Goal: Task Accomplishment & Management: Complete application form

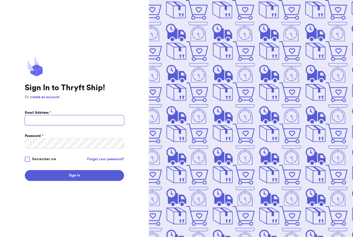
type input "[EMAIL_ADDRESS][DOMAIN_NAME]"
click at [74, 181] on button "Sign In" at bounding box center [74, 175] width 99 height 11
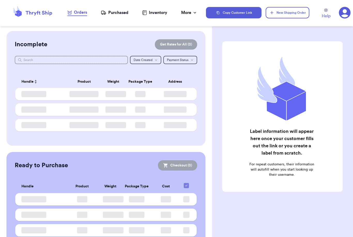
checkbox input "false"
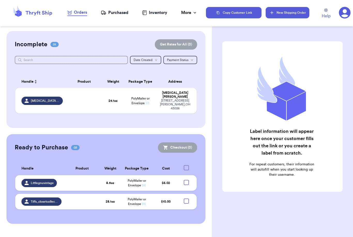
click at [288, 14] on button "New Shipping Order" at bounding box center [286, 12] width 43 height 11
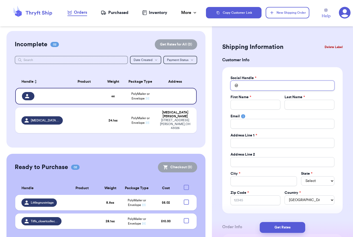
click at [257, 88] on input "Total Amount Paid" at bounding box center [282, 86] width 104 height 10
type input "K"
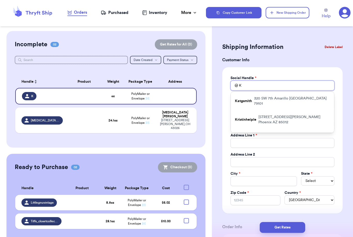
type input "Ko"
type input "Kot"
type input "Kott"
type input "Kotto"
type input "Kotton"
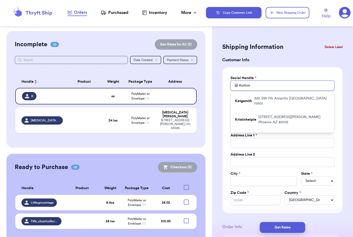
type input "Kottonm"
type input "Kottonmo"
type input "Kottonmou"
type input "Kottonmout"
type input "Kottonmouth"
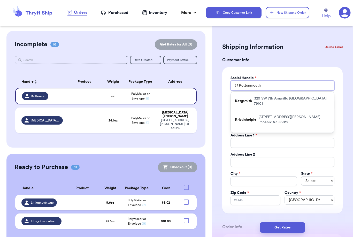
type input "Kottonmouth."
type input "Kottonmouth.v"
type input "Kottonmouth.vt"
type input "Kottonmouth.vtg"
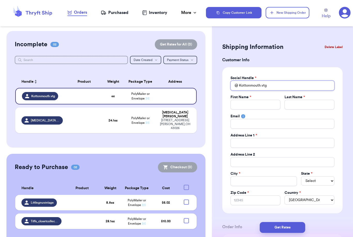
type input "Kottonmouth.vtg"
type input "Y"
type input "Yv"
type input "Yvo"
type input "Yvon"
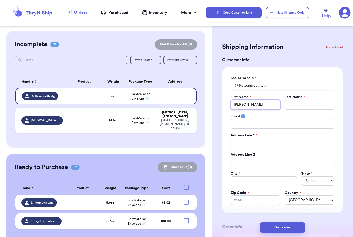
type input "Yvonn"
type input "Yvonne"
type input "S"
type input "Si"
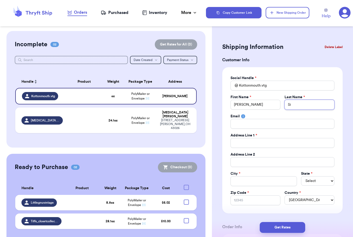
type input "Sil"
type input "Silv"
type input "Silva"
type input "P"
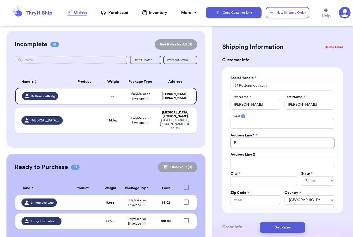
type input "PO"
type input "PO B"
type input "PO Bo"
type input "PO Box"
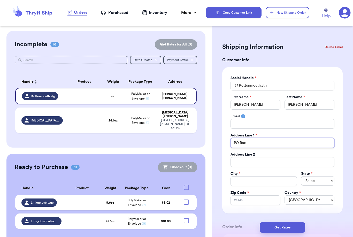
type input "PO Box"
type input "PO Box 4"
type input "PO Box 48"
type input "PO Box 483"
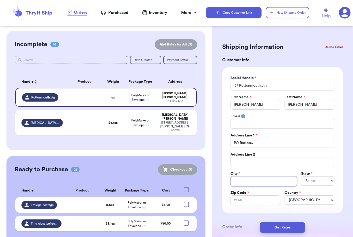
type input "R"
type input "Ru"
type input "Rus"
type input "Rusk"
type input "Ruski"
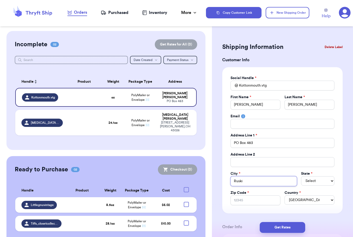
type input "Ruskin"
select select "FL"
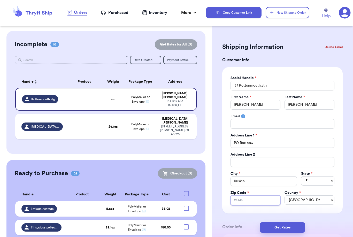
click at [257, 198] on input "Zip Code *" at bounding box center [255, 200] width 50 height 10
type input "3"
type input "33"
type input "335"
type input "3357"
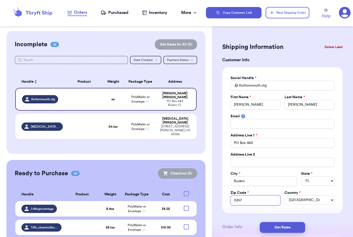
type input "33575"
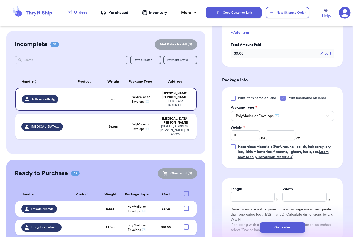
scroll to position [252, 0]
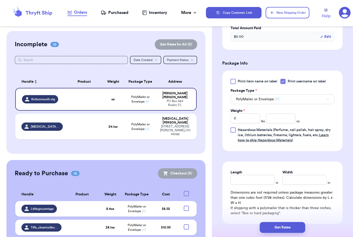
type input "33575"
click at [287, 122] on input "number" at bounding box center [280, 118] width 29 height 10
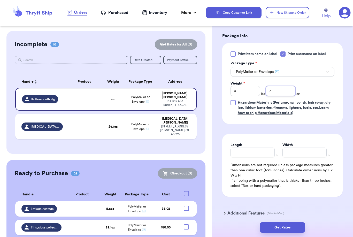
scroll to position [280, 0]
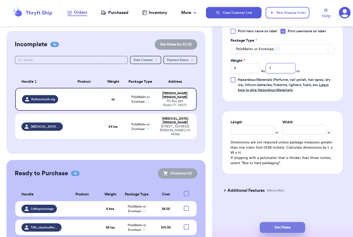
type input "7"
click at [296, 222] on button "Get Rates" at bounding box center [281, 227] width 45 height 11
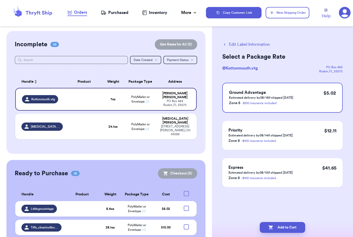
scroll to position [0, 0]
click at [291, 224] on button "Add to Cart" at bounding box center [281, 227] width 45 height 11
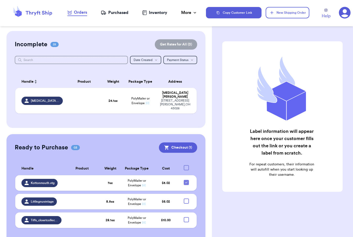
scroll to position [17, 0]
click at [187, 198] on div at bounding box center [186, 200] width 5 height 5
click at [186, 198] on input "checkbox" at bounding box center [186, 198] width 0 height 0
checkbox input "true"
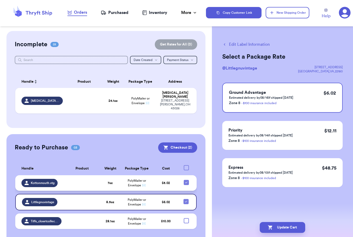
click at [187, 180] on icon at bounding box center [186, 182] width 4 height 4
click at [186, 179] on input "checkbox" at bounding box center [186, 179] width 0 height 0
checkbox input "false"
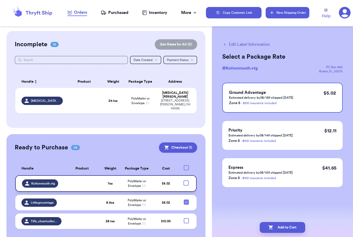
click at [302, 11] on button "New Shipping Order" at bounding box center [286, 12] width 43 height 11
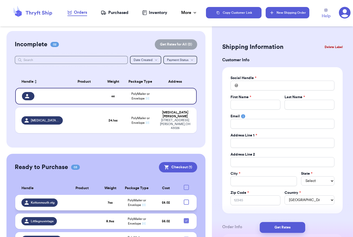
scroll to position [0, 0]
drag, startPoint x: 265, startPoint y: 101, endPoint x: 265, endPoint y: 85, distance: 16.5
click at [265, 85] on div "Social Handle * @ First Name * Last Name * Email Address Line 1 * Address Line …" at bounding box center [282, 140] width 104 height 130
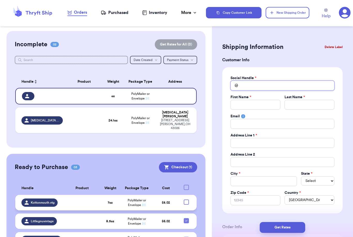
click at [265, 85] on input "Total Amount Paid" at bounding box center [282, 86] width 104 height 10
type input "P"
type input "Pe"
type input "Pet"
type input "Peti"
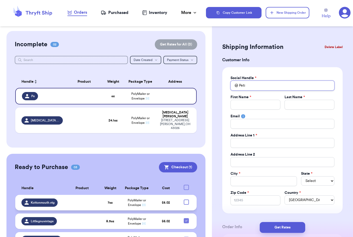
type input "Petit"
type input "Petitt"
type input "Petit"
type input "Peti"
type input "Petit"
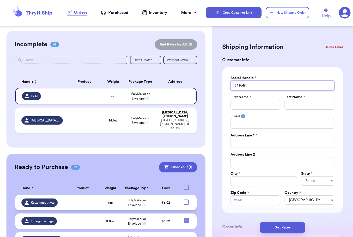
type input "Petits"
type input "Petitst"
type input "Petitstr"
type input "Petitstre"
type input "Petitstres"
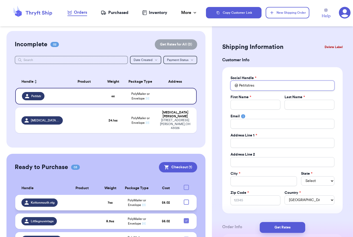
type input "Petitstreso"
type input "Petitstresor"
type input "Petitstresors"
type input "Petitstresorst"
type input "Petitstresorsth"
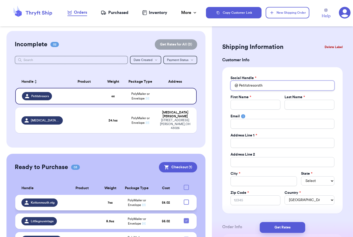
type input "Petitstresorsthr"
type input "Petitstresorsthri"
type input "Petitstresorsthrif"
type input "Petitstresorsthrift"
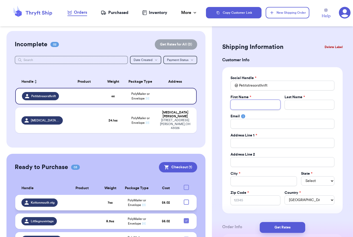
type input "J"
type input "Je"
type input "[PERSON_NAME]"
type input "Jenn"
type input "Jenny"
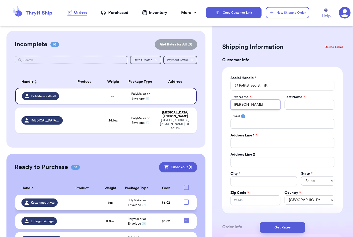
type input "Jenny"
type input "K"
type input "Ko"
type input "Kol"
type input "Koll"
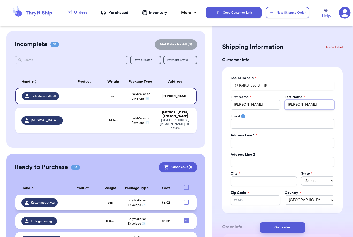
type input "Koll"
type input "9"
type input "93"
type input "934"
type input "9349"
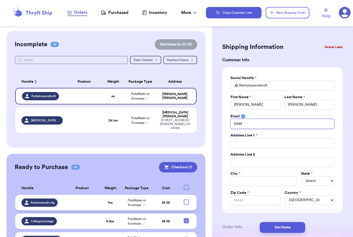
type input "934"
type input "9340"
type input "9340 S"
type input "9340 SW"
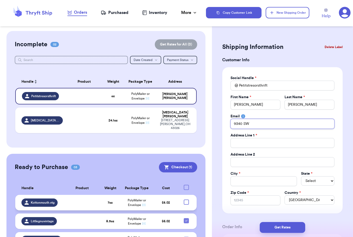
type input "9340 SW"
type input "9340 SW P"
type input "9340 SW Pa"
type input "9340 SW Pal"
type input "9340 SW Palo"
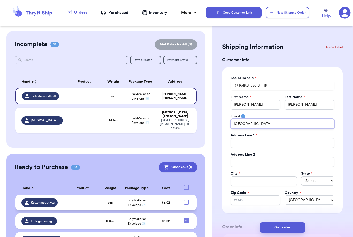
type input "9340 SW Palou"
type input "9340 SW Palous"
type input "9340 SW Palouse"
type input "9340 SW Palouse L"
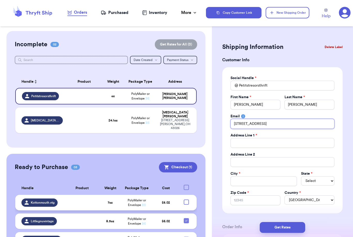
type input "9340 SW Palouse La"
type input "9340 SW Palouse Lan"
type input "9340 SW Palouse Lane"
type input "9340 SW Palouse Lan"
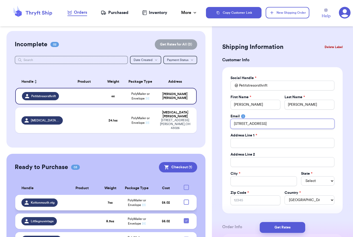
type input "9340 SW Palouse La"
type input "9340 SW Palouse L"
type input "9340 SW Palouse"
type input "9340 SW Palous"
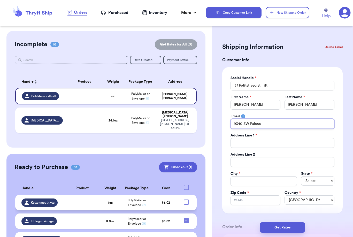
type input "9340 SW Palou"
type input "9340 SW Palo"
type input "9340 SW Pal"
type input "9340 SW Pa"
type input "9340 SW P"
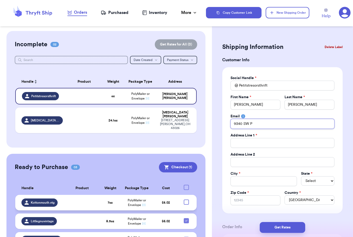
type input "9340 SW"
type input "9340 S"
type input "9340"
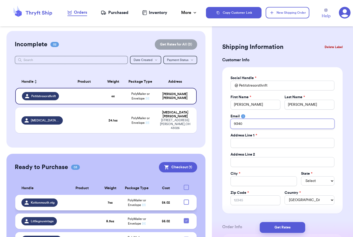
type input "934"
type input "93"
type input "9"
type input "93"
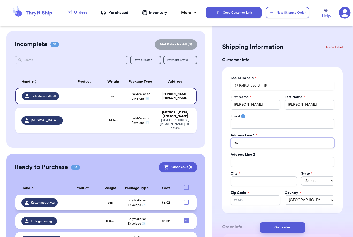
type input "934"
type input "9340"
type input "9340 S"
type input "9340 SW"
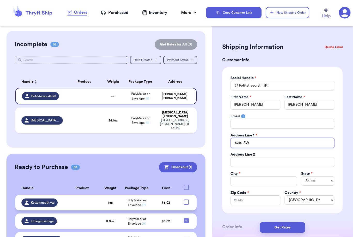
type input "9340 SW"
type input "9340 SW P"
type input "9340 SW Pa"
type input "9340 SW Pal"
type input "9340 SW Palo"
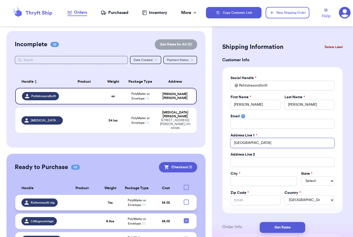
type input "9340 SW Palou"
type input "9340 SW Palous"
type input "9340 SW Palouse"
type input "9340 SW Palouse L"
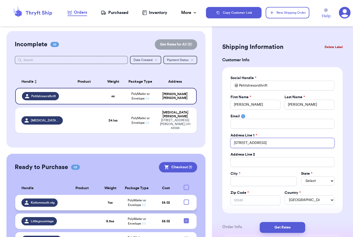
type input "9340 SW Palouse La"
type input "9340 SW Palouse Lan"
type input "9340 SW Palouse Lane"
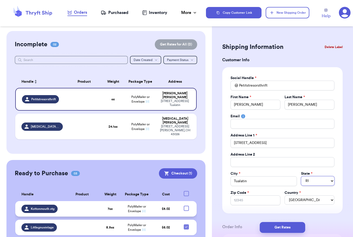
click at [325, 179] on select "AL AK AZ AR CA CO CT DE DC [GEOGRAPHIC_DATA] [GEOGRAPHIC_DATA] HI ID IL IN IA […" at bounding box center [317, 180] width 33 height 9
click at [246, 201] on input "Zip Code *" at bounding box center [255, 200] width 50 height 10
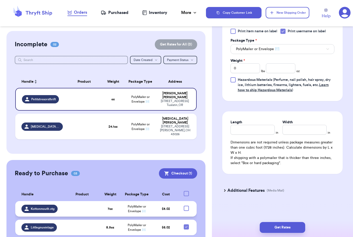
scroll to position [302, 0]
click at [284, 68] on input "number" at bounding box center [280, 68] width 29 height 10
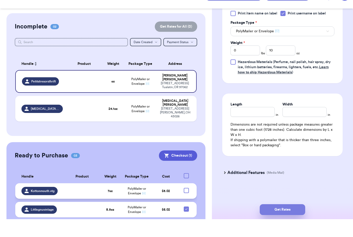
click at [297, 222] on button "Get Rates" at bounding box center [281, 227] width 45 height 11
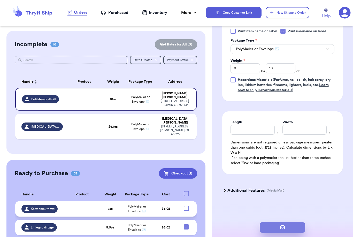
scroll to position [0, 0]
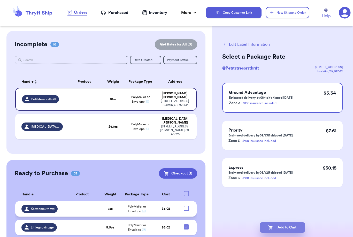
click at [296, 223] on button "Add to Cart" at bounding box center [281, 227] width 45 height 11
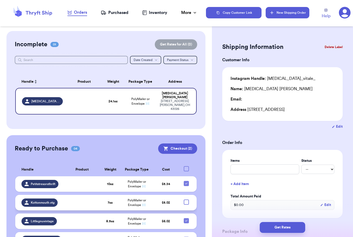
click at [289, 16] on button "New Shipping Order" at bounding box center [286, 12] width 43 height 11
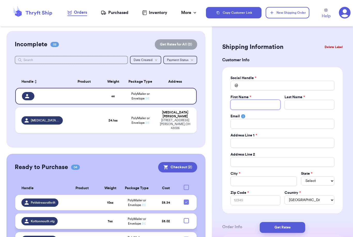
drag, startPoint x: 253, startPoint y: 100, endPoint x: 253, endPoint y: 84, distance: 16.5
click at [253, 84] on div "Social Handle * @ First Name * Last Name * Email Address Line 1 * Address Line …" at bounding box center [282, 140] width 104 height 130
click at [256, 82] on input "Total Amount Paid" at bounding box center [282, 86] width 104 height 10
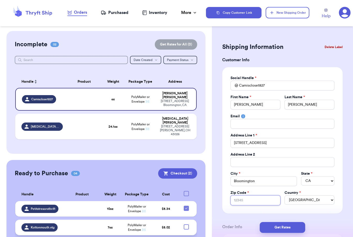
click at [244, 201] on input "Zip Code *" at bounding box center [255, 200] width 50 height 10
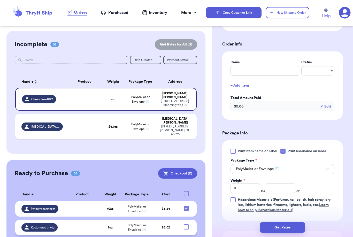
scroll to position [202, 0]
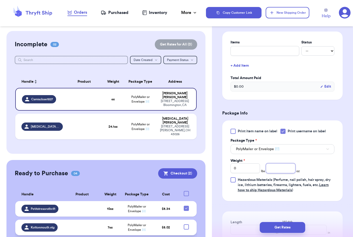
click at [278, 171] on input "number" at bounding box center [280, 168] width 29 height 10
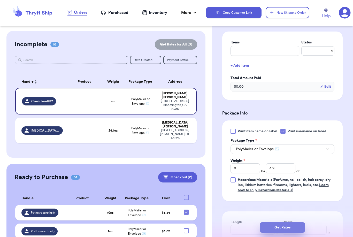
click at [303, 223] on button "Get Rates" at bounding box center [281, 227] width 45 height 11
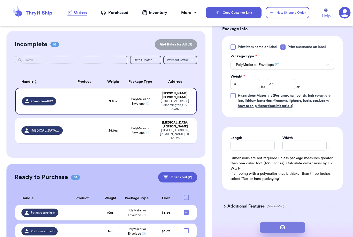
scroll to position [0, 0]
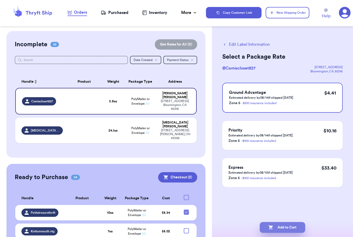
click at [278, 222] on button "Add to Cart" at bounding box center [281, 227] width 45 height 11
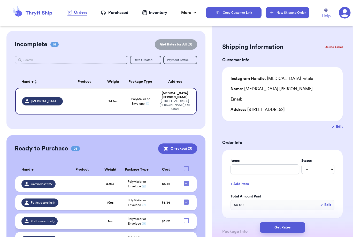
click at [284, 13] on button "New Shipping Order" at bounding box center [286, 12] width 43 height 11
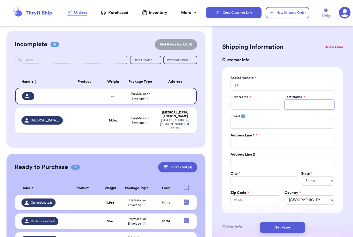
drag, startPoint x: 295, startPoint y: 107, endPoint x: 295, endPoint y: 91, distance: 16.5
click at [295, 91] on div "Social Handle * @ First Name * Last Name * Email Address Line 1 * Address Line …" at bounding box center [282, 140] width 104 height 130
click at [291, 86] on input "Total Amount Paid" at bounding box center [282, 86] width 104 height 10
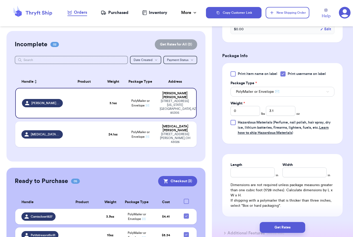
scroll to position [261, 0]
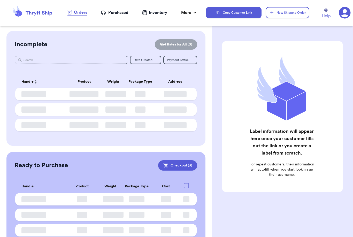
scroll to position [17, 0]
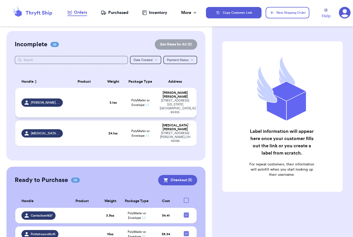
click at [77, 88] on td at bounding box center [84, 102] width 36 height 29
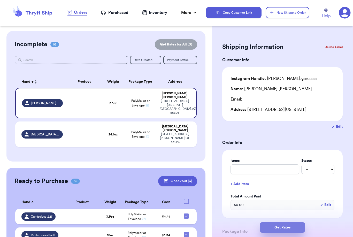
click at [277, 222] on button "Get Rates" at bounding box center [281, 227] width 45 height 11
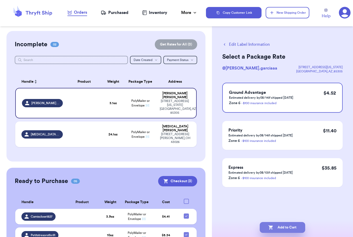
click at [273, 222] on button "Add to Cart" at bounding box center [281, 227] width 45 height 11
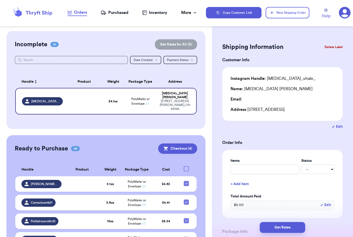
scroll to position [0, 0]
click at [279, 11] on button "New Shipping Order" at bounding box center [286, 12] width 43 height 11
type input "0"
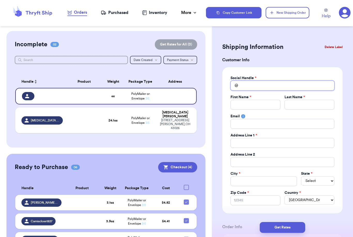
click at [247, 87] on input "Total Amount Paid" at bounding box center [282, 86] width 104 height 10
type input "F"
type input "Fi"
type input "Fin"
type input "Find"
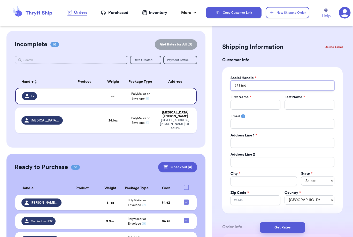
type input "Findn"
type input "Findnf"
type input "Findnfa"
type input "Findnfal"
type input "Findnfall"
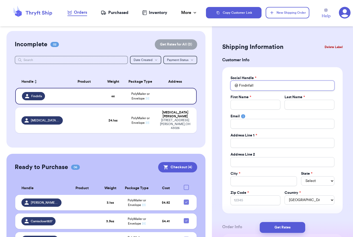
type input "Findnfallo"
type input "Findnfallow"
type input "Findnfallowt"
type input "Findnfallowth"
type input "Findnfallowthr"
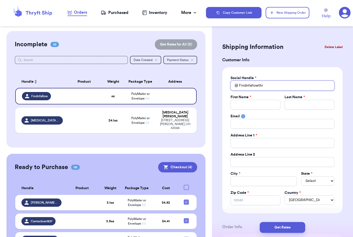
type input "Findnfallowthri"
type input "Findnfallowthrif"
type input "Findnfallowthrift"
type input "H"
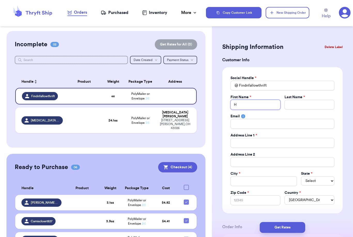
type input "Ha"
type input "[PERSON_NAME]"
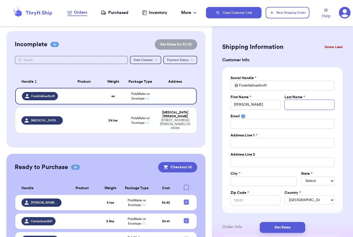
type input "B"
type input "Be"
type input "Ber"
type input "Berr"
type input "[PERSON_NAME]"
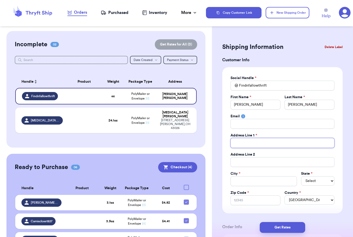
type input "5"
type input "50"
type input "500"
type input "500 Da"
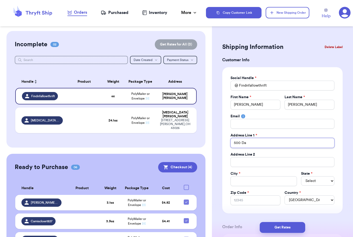
type input "500 Dar"
type input "500 Darb"
type input "500 [PERSON_NAME]"
type input "500 [PERSON_NAME] U"
type input "500 [PERSON_NAME] Un"
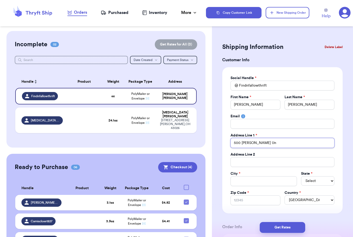
type input "500 [PERSON_NAME] Uni"
type input "500 [PERSON_NAME] Unit"
type input "500 [PERSON_NAME] Unit 1"
type input "500 [PERSON_NAME] Unit 10"
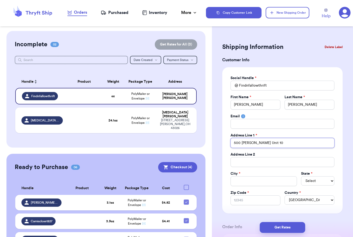
type input "500 [PERSON_NAME] Unit 100"
type input "500 [PERSON_NAME] Unit 10"
type input "500 [PERSON_NAME] Unit 1"
type input "500 [PERSON_NAME] Unit 11"
type input "500 [PERSON_NAME] Unit 110"
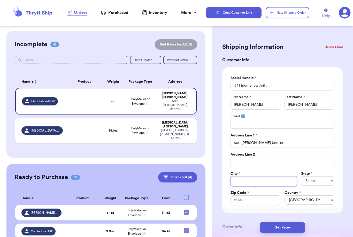
type input "B"
type input "Be"
type input "Bel"
type input "Bell"
type input "Belli"
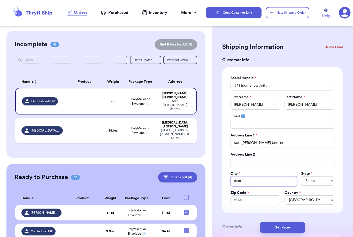
type input "[PERSON_NAME]"
type input "Belling"
type input "Bellingh"
type input "Bellingham"
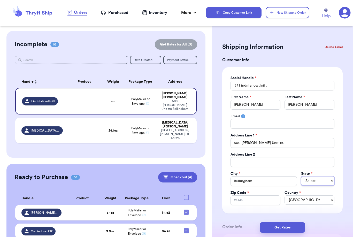
select select "WA"
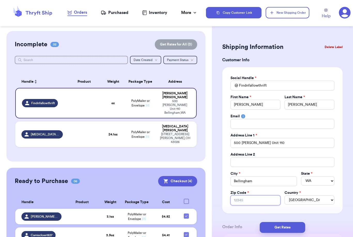
click at [263, 200] on input "Zip Code *" at bounding box center [255, 200] width 50 height 10
type input "9"
type input "98"
type input "982"
type input "9822"
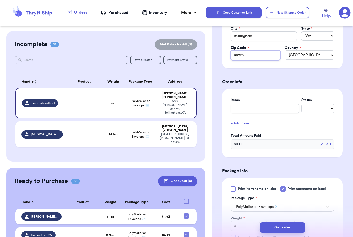
scroll to position [226, 0]
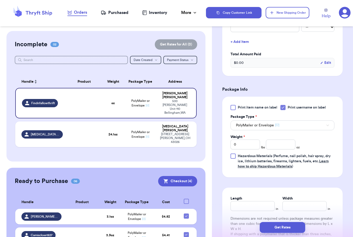
type input "98226"
click at [280, 143] on input "number" at bounding box center [280, 144] width 29 height 10
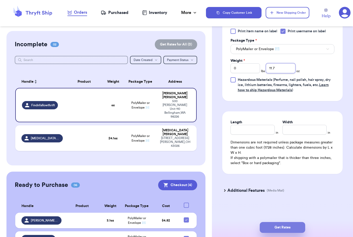
type input "11.7"
click at [301, 222] on button "Get Rates" at bounding box center [281, 227] width 45 height 11
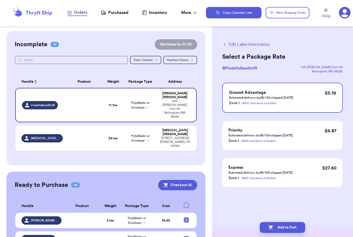
scroll to position [0, 0]
click at [272, 225] on icon "button" at bounding box center [270, 227] width 5 height 5
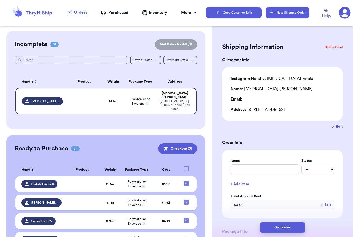
click at [290, 13] on button "New Shipping Order" at bounding box center [286, 12] width 43 height 11
type input "0"
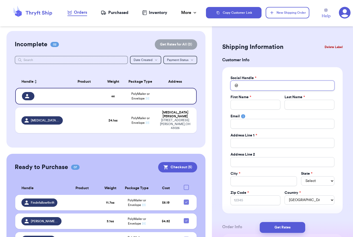
click at [252, 84] on input "Total Amount Paid" at bounding box center [282, 86] width 104 height 10
type input "S"
type input "Sa"
type input "Sar"
type input "[PERSON_NAME]"
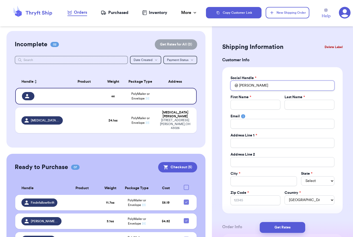
type input "[PERSON_NAME]"
type input "Sarahk"
type input "Sarahkt"
type input "Sarahkto"
type input "Sarahktom"
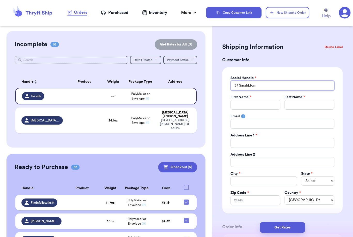
type input "Sarahktom"
type input "S"
type input "Sr"
type input "Sr="
type input "Sr=ar"
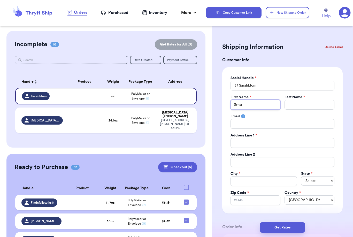
type input "Sr=ara"
type input "Sr=ar"
type input "Sr=a"
type input "Sr="
type input "Sr"
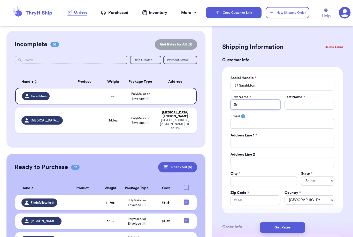
type input "S"
type input "Sa"
type input "Sar"
type input "[PERSON_NAME]"
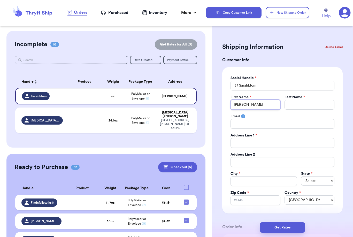
type input "[PERSON_NAME]"
type input "T"
type input "To"
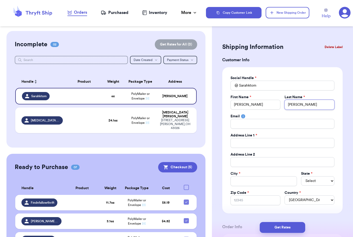
type input "[PERSON_NAME]"
type input "3"
type input "39"
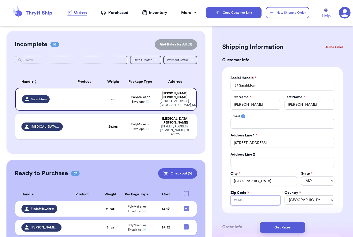
click at [267, 200] on input "Zip Code *" at bounding box center [255, 200] width 50 height 10
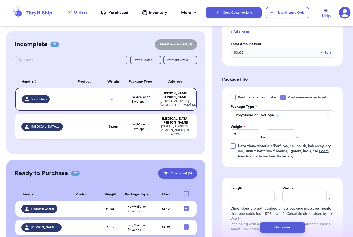
scroll to position [238, 0]
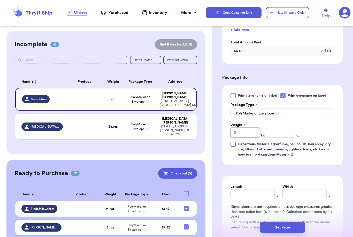
click at [252, 132] on input "0" at bounding box center [244, 133] width 29 height 10
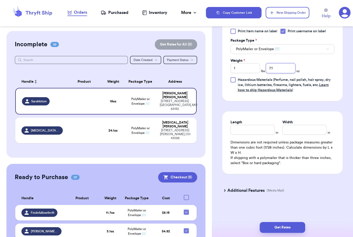
scroll to position [302, 0]
click at [303, 222] on button "Get Rates" at bounding box center [281, 227] width 45 height 11
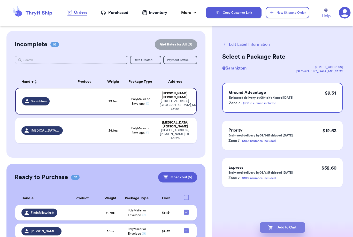
click at [284, 223] on button "Add to Cart" at bounding box center [281, 227] width 45 height 11
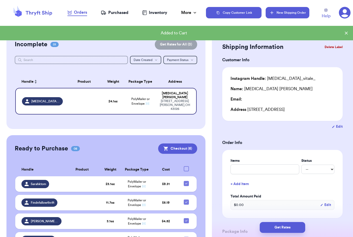
click at [279, 15] on button "New Shipping Order" at bounding box center [286, 12] width 43 height 11
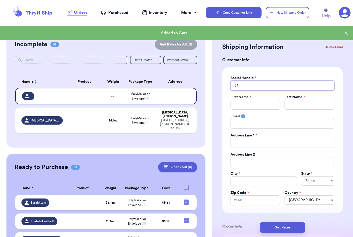
click at [248, 83] on input "Total Amount Paid" at bounding box center [282, 86] width 104 height 10
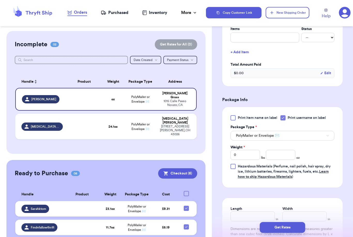
scroll to position [216, 0]
click at [286, 154] on input "number" at bounding box center [280, 155] width 29 height 10
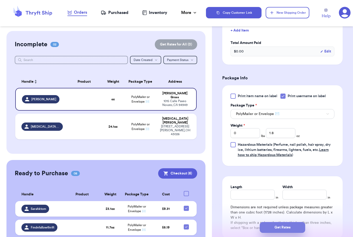
click at [300, 222] on button "Get Rates" at bounding box center [281, 227] width 45 height 11
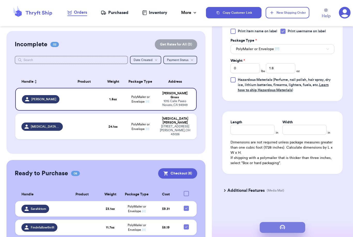
scroll to position [0, 0]
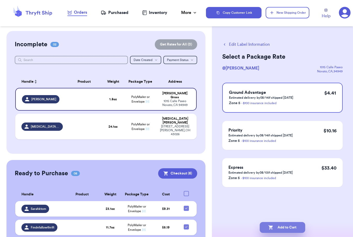
click at [291, 222] on button "Add to Cart" at bounding box center [281, 227] width 45 height 11
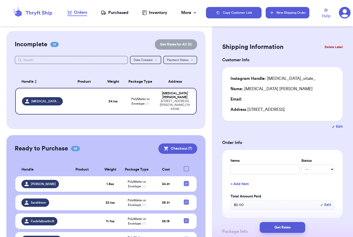
click at [293, 16] on button "New Shipping Order" at bounding box center [286, 12] width 43 height 11
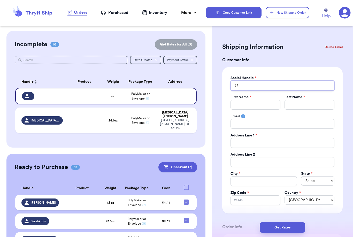
click at [256, 86] on input "Total Amount Paid" at bounding box center [282, 86] width 104 height 10
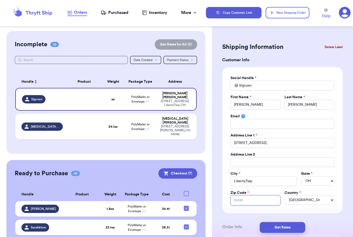
click at [249, 201] on input "Zip Code *" at bounding box center [255, 200] width 50 height 10
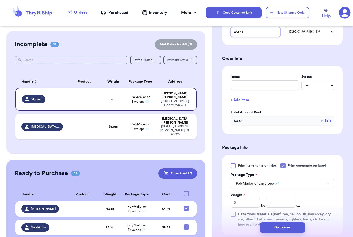
scroll to position [172, 0]
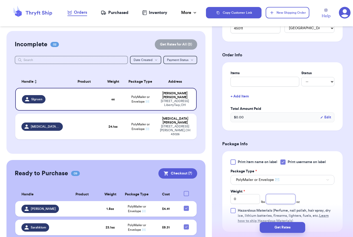
click at [280, 199] on input "number" at bounding box center [280, 199] width 29 height 10
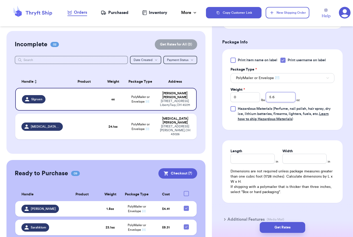
scroll to position [293, 0]
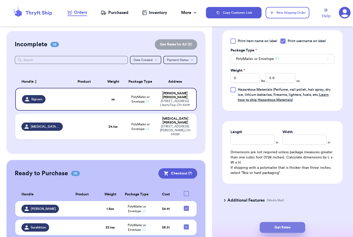
click at [293, 222] on button "Get Rates" at bounding box center [281, 227] width 45 height 11
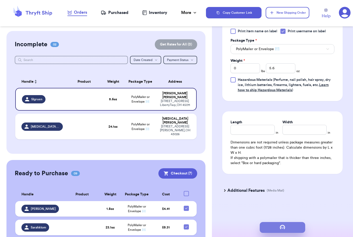
scroll to position [0, 0]
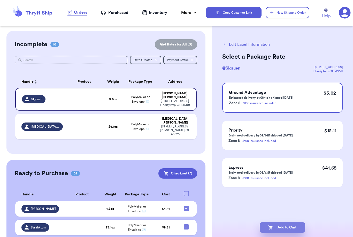
click at [278, 222] on button "Add to Cart" at bounding box center [281, 227] width 45 height 11
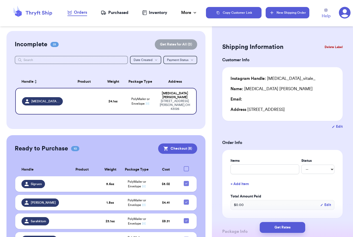
click at [276, 13] on button "New Shipping Order" at bounding box center [286, 12] width 43 height 11
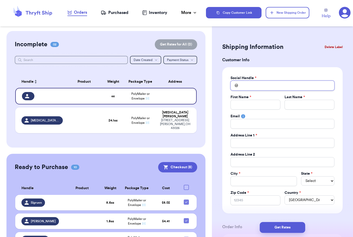
click at [255, 90] on input "Total Amount Paid" at bounding box center [282, 86] width 104 height 10
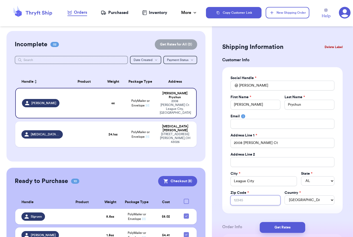
click at [253, 200] on input "Zip Code *" at bounding box center [255, 200] width 50 height 10
click at [258, 85] on input "[PERSON_NAME]" at bounding box center [282, 86] width 104 height 10
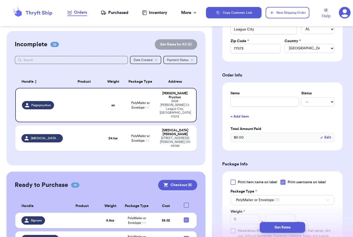
scroll to position [224, 0]
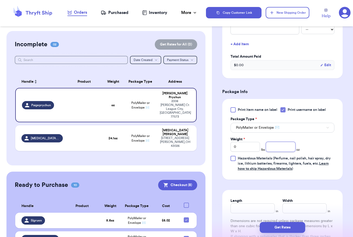
click at [289, 149] on input "number" at bounding box center [280, 147] width 29 height 10
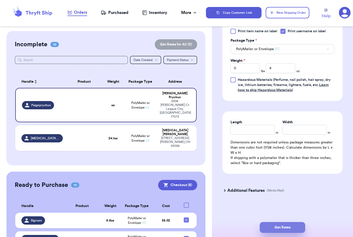
click at [296, 222] on button "Get Rates" at bounding box center [281, 227] width 45 height 11
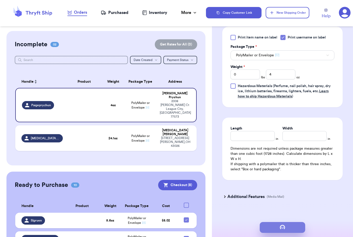
scroll to position [0, 0]
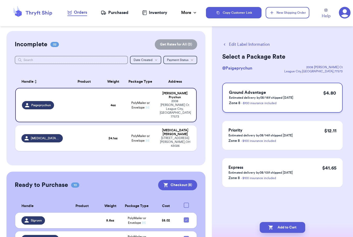
click at [308, 98] on div "Ground Advantage Estimated delivery by 08/15 if shipped [DATE] Zone 8 - $100 in…" at bounding box center [282, 98] width 120 height 30
click at [283, 222] on button "Add to Cart" at bounding box center [281, 227] width 45 height 11
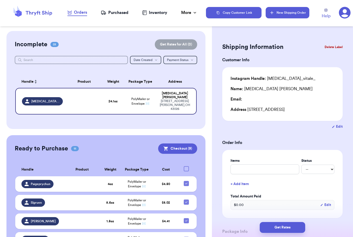
click at [287, 15] on button "New Shipping Order" at bounding box center [286, 12] width 43 height 11
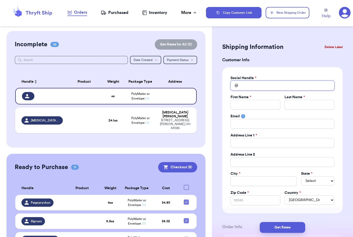
click at [254, 86] on input "Total Amount Paid" at bounding box center [282, 86] width 104 height 10
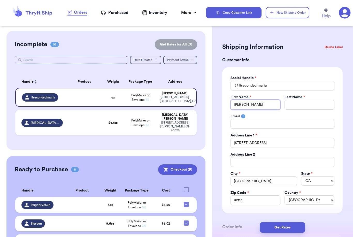
click at [249, 102] on input "[PERSON_NAME]" at bounding box center [255, 105] width 50 height 10
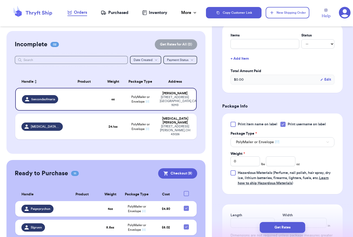
scroll to position [211, 0]
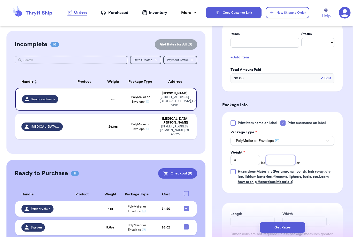
click at [285, 157] on input "number" at bounding box center [280, 160] width 29 height 10
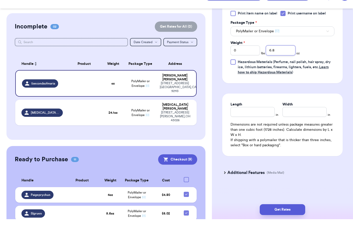
scroll to position [5, 0]
click at [290, 222] on button "Get Rates" at bounding box center [281, 227] width 45 height 11
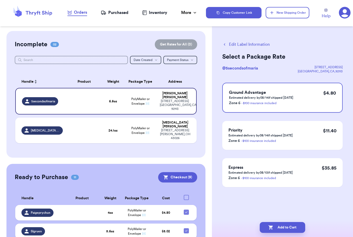
scroll to position [0, 0]
click at [294, 222] on button "Add to Cart" at bounding box center [281, 227] width 45 height 11
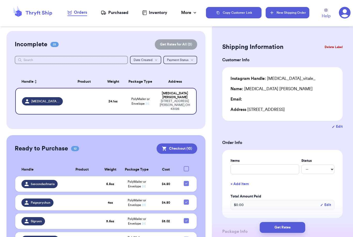
click at [289, 13] on button "New Shipping Order" at bounding box center [286, 12] width 43 height 11
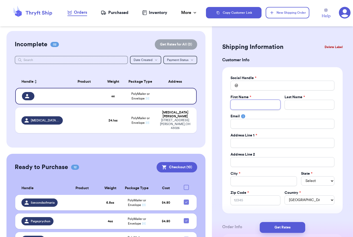
click at [266, 101] on input "Total Amount Paid" at bounding box center [255, 105] width 50 height 10
click at [259, 85] on input "Total Amount Paid" at bounding box center [282, 86] width 104 height 10
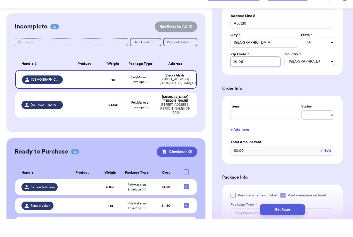
scroll to position [186, 0]
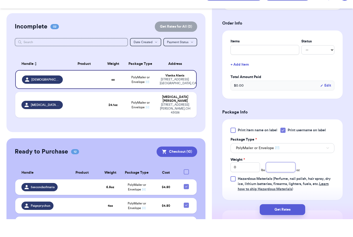
click at [279, 180] on input "number" at bounding box center [280, 185] width 29 height 10
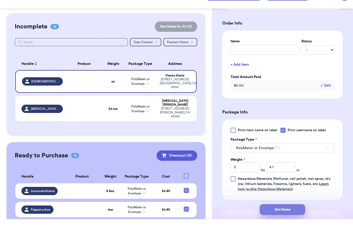
click at [288, 222] on button "Get Rates" at bounding box center [281, 227] width 45 height 11
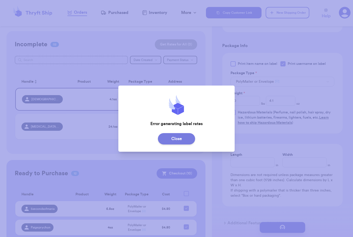
click at [186, 141] on button "Close" at bounding box center [176, 138] width 37 height 11
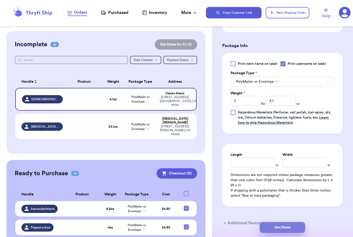
click at [277, 222] on button "Get Rates" at bounding box center [281, 227] width 45 height 11
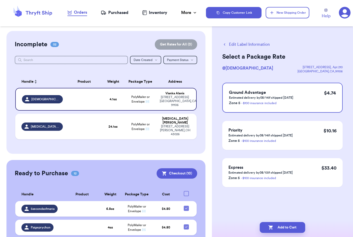
scroll to position [0, 0]
click at [278, 222] on button "Add to Cart" at bounding box center [281, 227] width 45 height 11
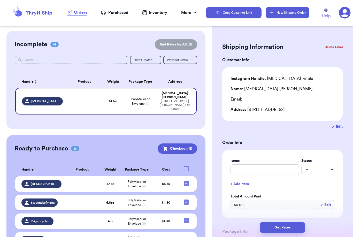
click at [281, 16] on button "New Shipping Order" at bounding box center [286, 12] width 43 height 11
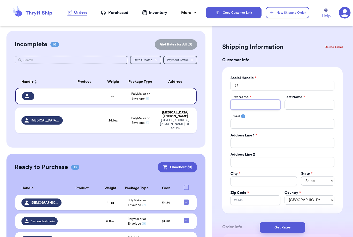
click at [272, 101] on input "Total Amount Paid" at bounding box center [255, 105] width 50 height 10
click at [278, 85] on input "Total Amount Paid" at bounding box center [282, 86] width 104 height 10
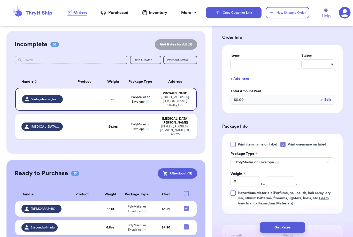
scroll to position [195, 0]
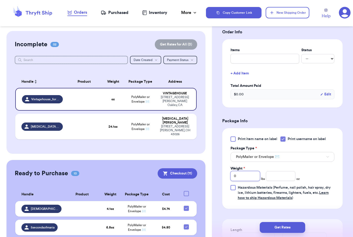
click at [244, 175] on input "0" at bounding box center [244, 176] width 29 height 10
click at [282, 235] on div "Get Rates" at bounding box center [282, 227] width 141 height 19
click at [248, 176] on input "0" at bounding box center [244, 176] width 29 height 10
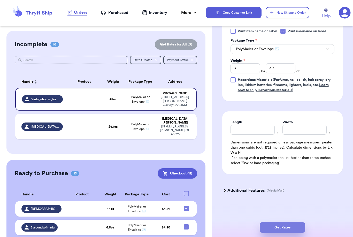
click at [303, 223] on button "Get Rates" at bounding box center [281, 227] width 45 height 11
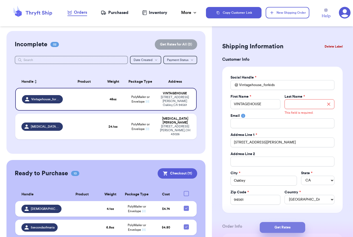
scroll to position [0, 0]
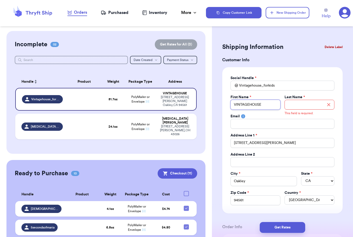
click at [274, 104] on input "VINTAGEHOUSE" at bounding box center [255, 105] width 50 height 10
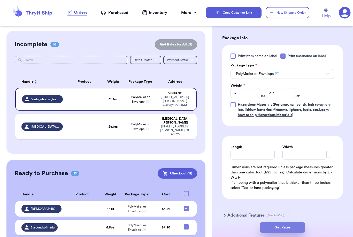
click at [299, 222] on button "Get Rates" at bounding box center [281, 227] width 45 height 11
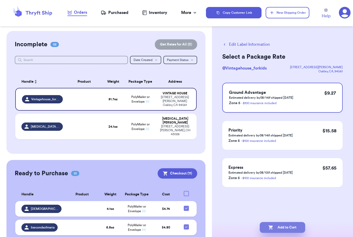
click at [297, 223] on button "Add to Cart" at bounding box center [281, 227] width 45 height 11
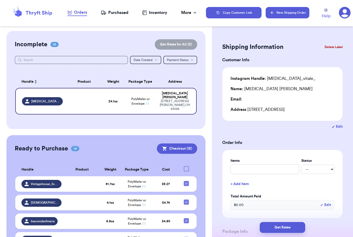
click at [293, 12] on button "New Shipping Order" at bounding box center [286, 12] width 43 height 11
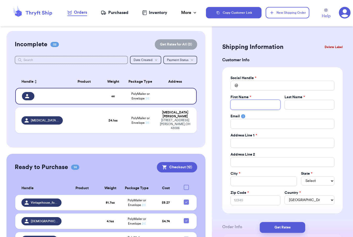
click at [254, 103] on input "Total Amount Paid" at bounding box center [255, 105] width 50 height 10
click at [265, 86] on input "Total Amount Paid" at bounding box center [282, 86] width 104 height 10
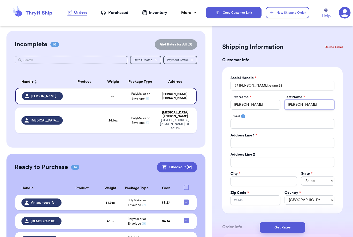
click at [304, 106] on input "[PERSON_NAME]" at bounding box center [309, 105] width 50 height 10
click at [300, 104] on input "[PERSON_NAME]" at bounding box center [309, 105] width 50 height 10
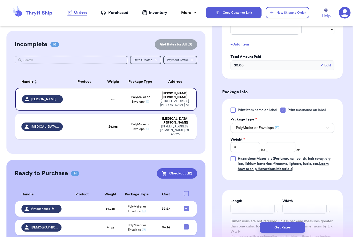
scroll to position [225, 0]
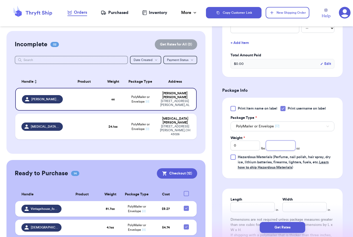
click at [272, 147] on input "number" at bounding box center [280, 145] width 29 height 10
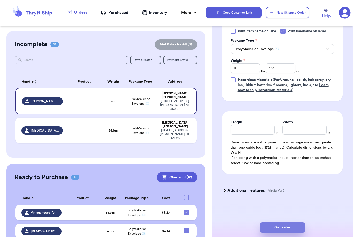
click at [296, 222] on button "Get Rates" at bounding box center [281, 227] width 45 height 11
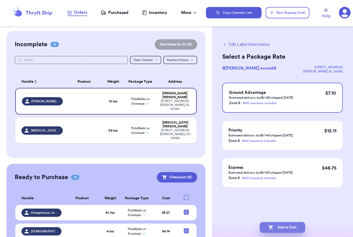
click at [285, 222] on button "Add to Cart" at bounding box center [281, 227] width 45 height 11
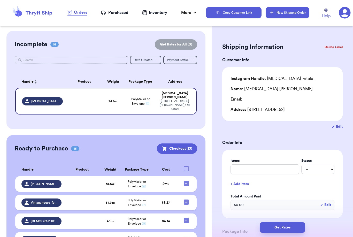
click at [280, 16] on button "New Shipping Order" at bounding box center [286, 12] width 43 height 11
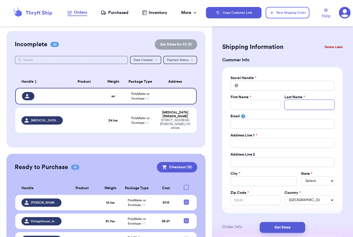
drag, startPoint x: 299, startPoint y: 104, endPoint x: 299, endPoint y: 88, distance: 16.3
click at [299, 88] on div "Social Handle * @ First Name * Last Name * Email Address Line 1 * Address Line …" at bounding box center [282, 140] width 104 height 130
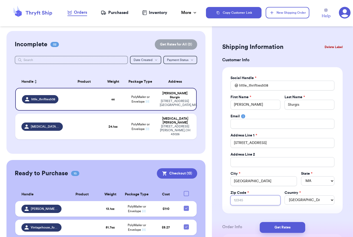
click at [244, 198] on input "Zip Code *" at bounding box center [255, 200] width 50 height 10
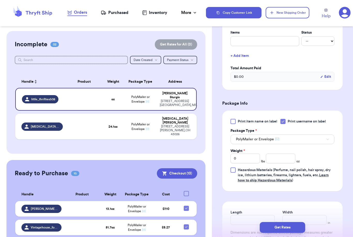
scroll to position [212, 0]
click at [280, 157] on input "number" at bounding box center [280, 158] width 29 height 10
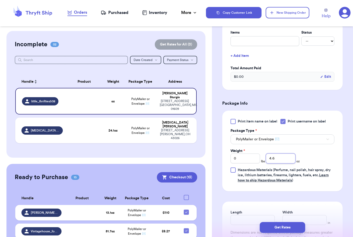
scroll to position [262, 0]
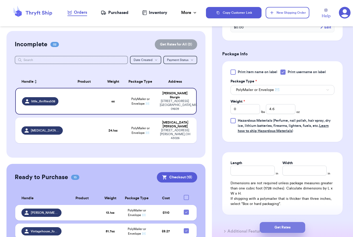
click at [299, 222] on button "Get Rates" at bounding box center [281, 227] width 45 height 11
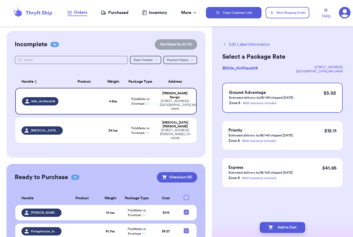
scroll to position [0, 0]
click at [289, 222] on button "Add to Cart" at bounding box center [281, 227] width 45 height 11
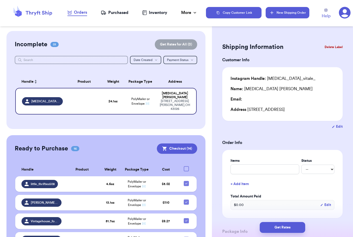
click at [301, 17] on button "New Shipping Order" at bounding box center [286, 12] width 43 height 11
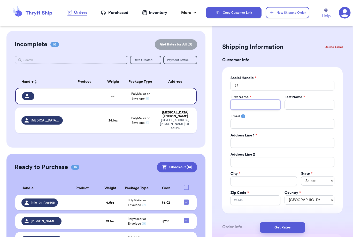
drag, startPoint x: 261, startPoint y: 101, endPoint x: 261, endPoint y: 85, distance: 16.5
click at [261, 85] on div "Social Handle * @ First Name * Last Name * Email Address Line 1 * Address Line …" at bounding box center [282, 140] width 104 height 130
click at [259, 85] on input "Total Amount Paid" at bounding box center [282, 86] width 104 height 10
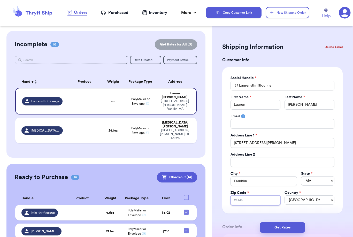
click at [250, 202] on input "Zip Code *" at bounding box center [255, 200] width 50 height 10
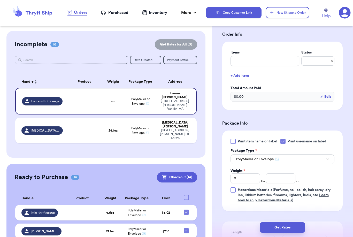
scroll to position [192, 0]
click at [272, 183] on input "number" at bounding box center [280, 178] width 29 height 10
click at [300, 222] on button "Get Rates" at bounding box center [281, 227] width 45 height 11
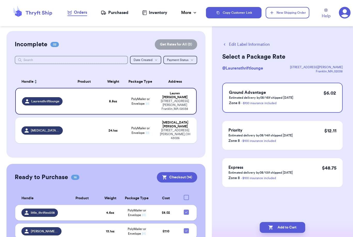
scroll to position [0, 0]
click at [281, 223] on button "Add to Cart" at bounding box center [281, 227] width 45 height 11
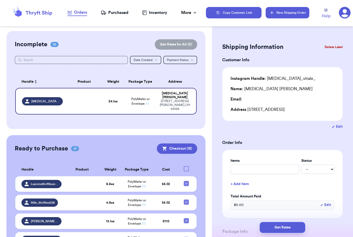
click at [299, 15] on button "New Shipping Order" at bounding box center [286, 12] width 43 height 11
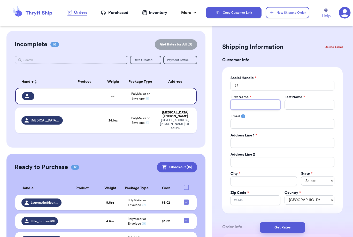
drag, startPoint x: 259, startPoint y: 105, endPoint x: 259, endPoint y: 88, distance: 16.8
click at [259, 88] on div "Social Handle * @ First Name * Last Name * Email Address Line 1 * Address Line …" at bounding box center [282, 140] width 104 height 130
click at [254, 86] on input "Total Amount Paid" at bounding box center [282, 86] width 104 height 10
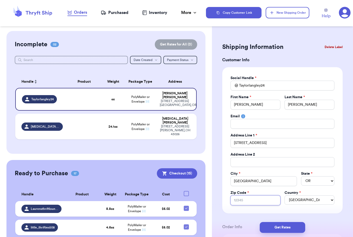
click at [271, 197] on input "Zip Code *" at bounding box center [255, 200] width 50 height 10
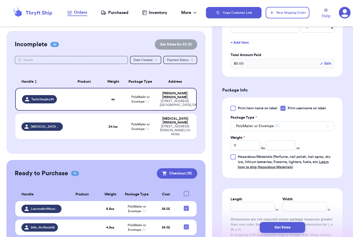
scroll to position [228, 0]
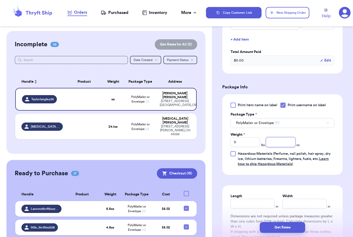
click at [286, 143] on input "number" at bounding box center [280, 142] width 29 height 10
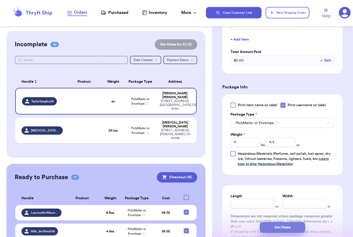
click at [298, 224] on button "Get Rates" at bounding box center [281, 227] width 45 height 11
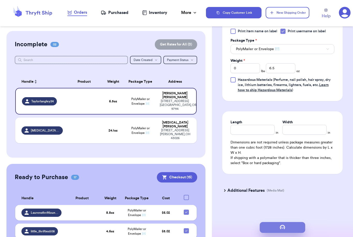
scroll to position [0, 0]
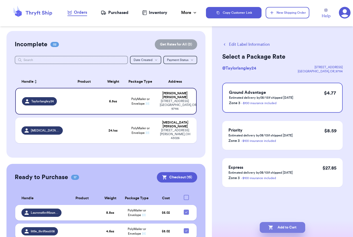
click at [302, 222] on button "Add to Cart" at bounding box center [281, 227] width 45 height 11
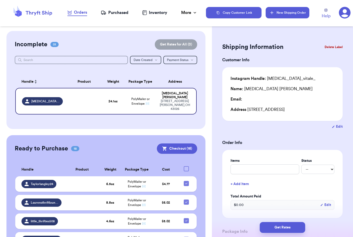
click at [297, 12] on button "New Shipping Order" at bounding box center [286, 12] width 43 height 11
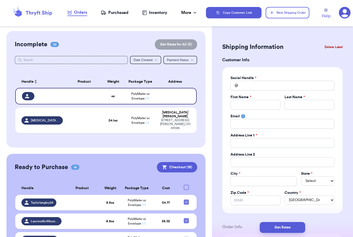
click at [283, 102] on div "First Name * Last Name *" at bounding box center [282, 101] width 104 height 15
drag, startPoint x: 264, startPoint y: 101, endPoint x: 264, endPoint y: 84, distance: 16.5
click at [264, 84] on div "Social Handle * @ First Name * Last Name * Email Address Line 1 * Address Line …" at bounding box center [282, 140] width 104 height 130
click at [262, 84] on input "Total Amount Paid" at bounding box center [282, 86] width 104 height 10
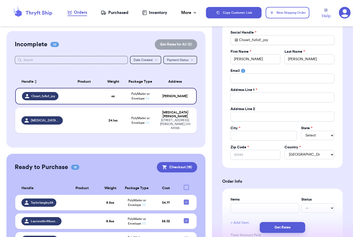
scroll to position [45, 0]
click at [240, 95] on input "Total Amount Paid" at bounding box center [282, 97] width 104 height 10
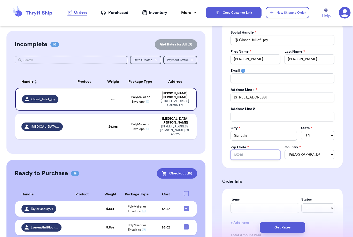
click at [235, 156] on input "Zip Code *" at bounding box center [255, 155] width 50 height 10
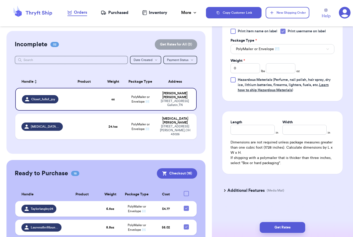
scroll to position [302, 0]
click at [287, 72] on input "number" at bounding box center [280, 68] width 29 height 10
click at [299, 222] on button "Get Rates" at bounding box center [281, 227] width 45 height 11
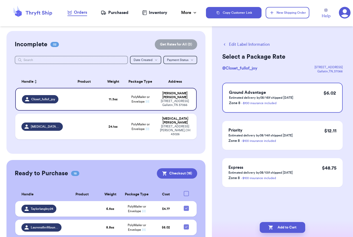
scroll to position [0, 0]
click at [289, 222] on button "Add to Cart" at bounding box center [281, 227] width 45 height 11
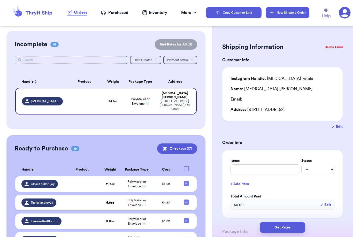
click at [290, 12] on button "New Shipping Order" at bounding box center [286, 12] width 43 height 11
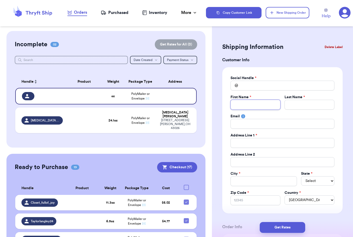
drag, startPoint x: 255, startPoint y: 104, endPoint x: 255, endPoint y: 88, distance: 16.5
click at [255, 88] on div "Social Handle * @ First Name * Last Name * Email Address Line 1 * Address Line …" at bounding box center [282, 140] width 104 height 130
click at [255, 88] on input "Total Amount Paid" at bounding box center [282, 86] width 104 height 10
click at [331, 48] on button "Delete Label" at bounding box center [333, 46] width 22 height 11
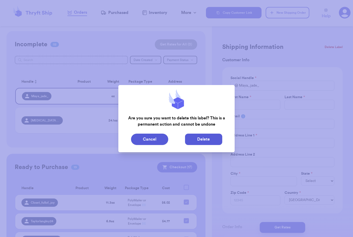
click at [201, 136] on button "Delete" at bounding box center [203, 138] width 37 height 11
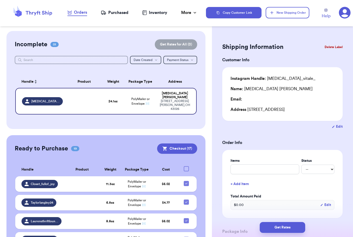
click at [331, 48] on button "Delete Label" at bounding box center [333, 46] width 22 height 11
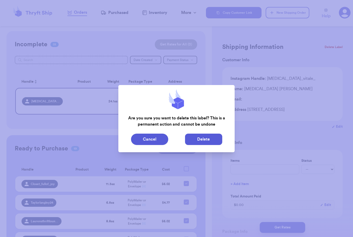
click at [211, 138] on button "Delete" at bounding box center [203, 138] width 37 height 11
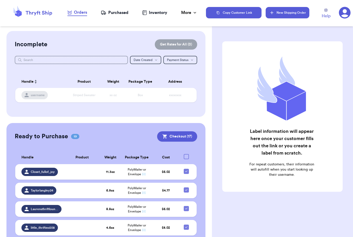
click at [275, 13] on button "New Shipping Order" at bounding box center [286, 12] width 43 height 11
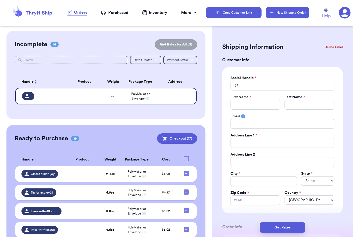
scroll to position [0, 0]
drag, startPoint x: 248, startPoint y: 101, endPoint x: 248, endPoint y: 85, distance: 16.5
click at [248, 85] on div "Social Handle * @ First Name * Last Name * Email Address Line 1 * Address Line …" at bounding box center [282, 140] width 104 height 130
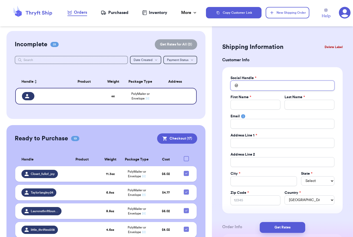
click at [248, 85] on input "Total Amount Paid" at bounding box center [282, 86] width 104 height 10
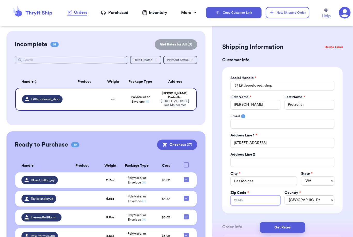
click at [243, 202] on input "Zip Code *" at bounding box center [255, 200] width 50 height 10
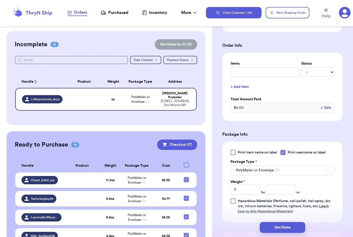
scroll to position [185, 0]
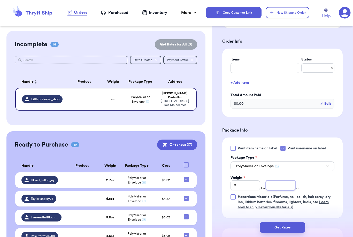
click at [277, 186] on input "number" at bounding box center [280, 185] width 29 height 10
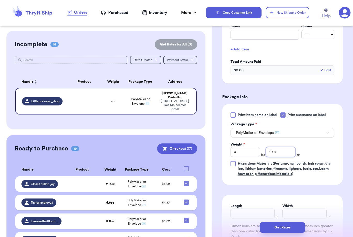
scroll to position [219, 0]
click at [297, 222] on button "Get Rates" at bounding box center [281, 227] width 45 height 11
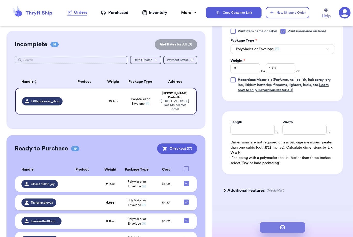
scroll to position [0, 0]
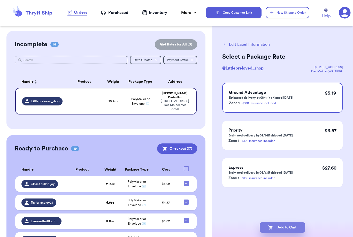
click at [298, 222] on button "Add to Cart" at bounding box center [281, 227] width 45 height 11
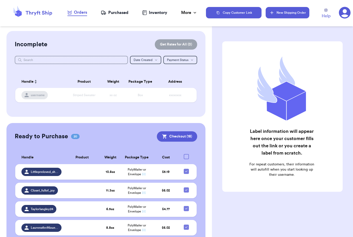
click at [295, 14] on button "New Shipping Order" at bounding box center [286, 12] width 43 height 11
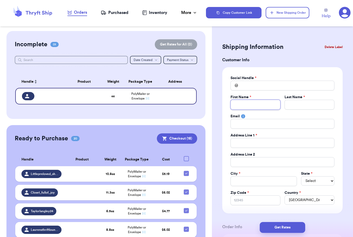
click at [257, 104] on input "Total Amount Paid" at bounding box center [255, 105] width 50 height 10
click at [258, 86] on input "Total Amount Paid" at bounding box center [282, 86] width 104 height 10
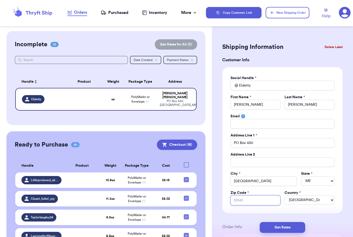
click at [246, 201] on input "Zip Code *" at bounding box center [255, 200] width 50 height 10
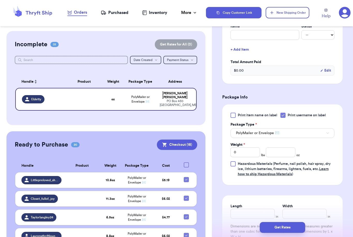
scroll to position [219, 0]
click at [237, 149] on input "0" at bounding box center [244, 152] width 29 height 10
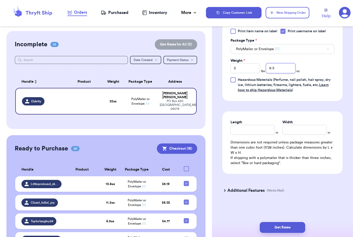
scroll to position [302, 0]
click at [295, 222] on button "Get Rates" at bounding box center [281, 227] width 45 height 11
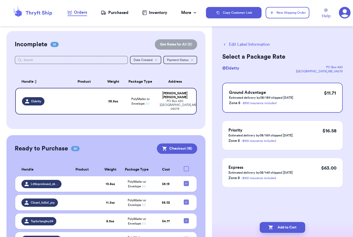
scroll to position [0, 0]
